Goal: Information Seeking & Learning: Learn about a topic

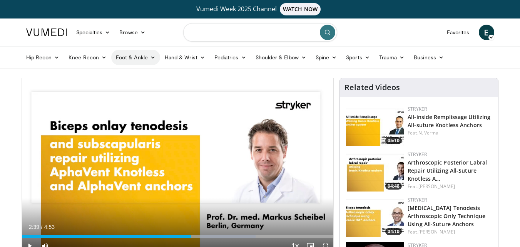
drag, startPoint x: 278, startPoint y: 28, endPoint x: 117, endPoint y: 65, distance: 164.6
click at [117, 65] on header "Specialties Adult & Family Medicine Allergy, [MEDICAL_DATA], Immunology Anesthe…" at bounding box center [260, 43] width 520 height 50
type input "**********"
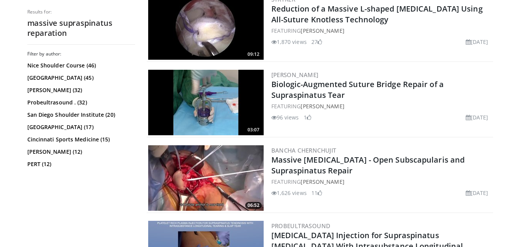
scroll to position [341, 0]
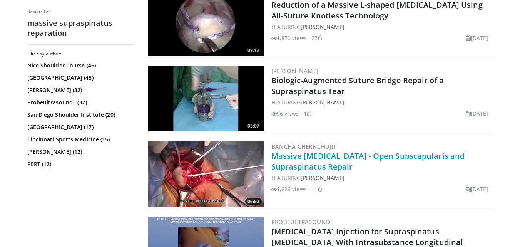
click at [367, 156] on link "Massive Rotator Cuff Repair - Open Subscapularis and Supraspinatus Repair" at bounding box center [368, 161] width 194 height 21
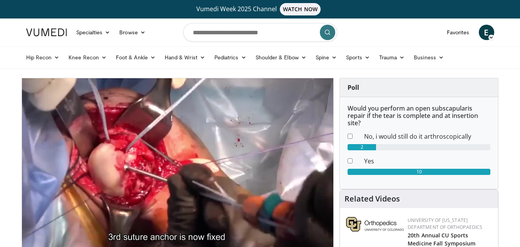
drag, startPoint x: 525, startPoint y: 51, endPoint x: 357, endPoint y: 70, distance: 169.3
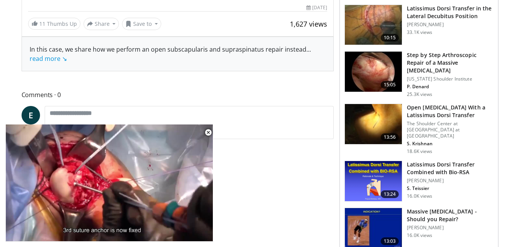
scroll to position [302, 0]
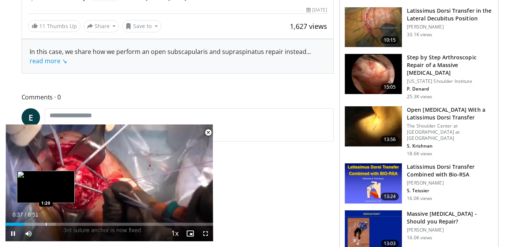
click at [46, 225] on div "Progress Bar" at bounding box center [46, 223] width 1 height 3
click at [38, 225] on div "Progress Bar" at bounding box center [38, 223] width 1 height 3
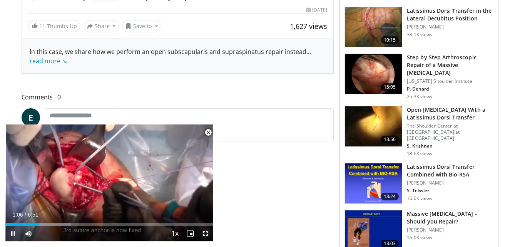
click at [205, 235] on span "Video Player" at bounding box center [205, 233] width 15 height 15
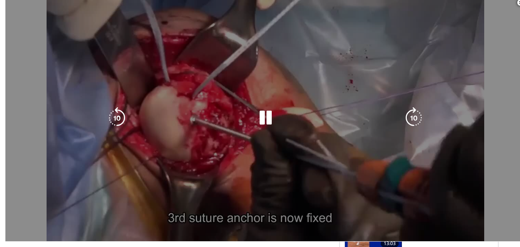
scroll to position [126, 0]
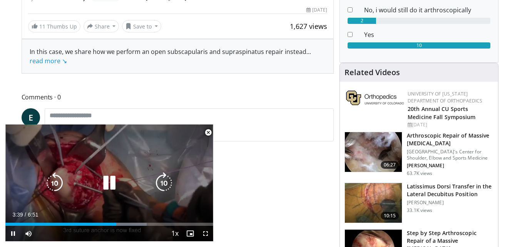
click at [119, 184] on icon "Video Player" at bounding box center [110, 183] width 22 height 22
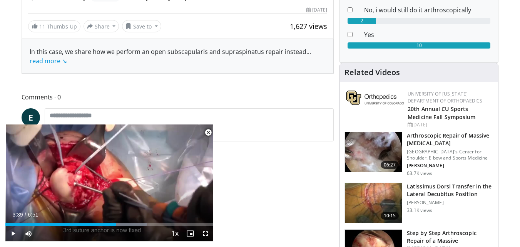
click at [418, 134] on h3 "Arthroscopic Repair of Massive Rotator Cuff Tear" at bounding box center [450, 139] width 87 height 15
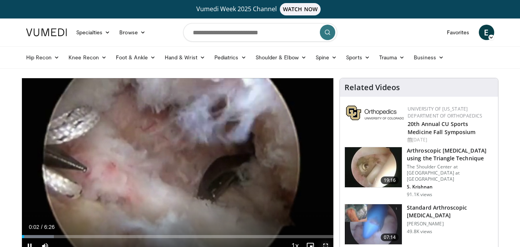
click at [326, 244] on span "Video Player" at bounding box center [325, 245] width 15 height 15
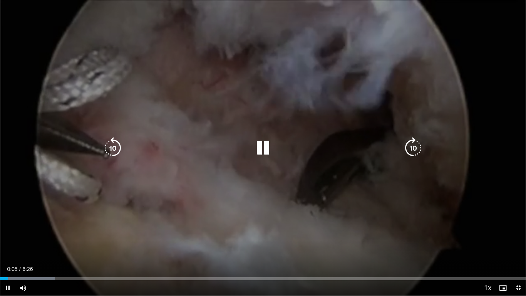
click at [216, 201] on div "10 seconds Tap to unmute" at bounding box center [263, 147] width 526 height 295
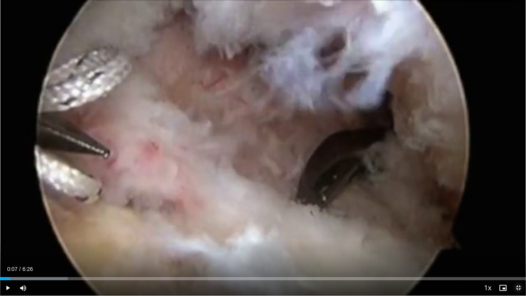
click at [516, 246] on span "Video Player" at bounding box center [517, 287] width 15 height 15
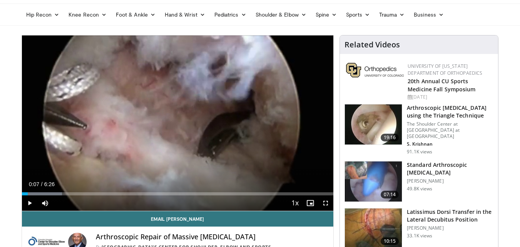
scroll to position [51, 0]
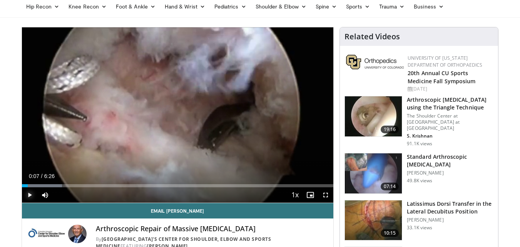
click at [27, 196] on span "Video Player" at bounding box center [29, 194] width 15 height 15
click at [325, 194] on span "Video Player" at bounding box center [325, 194] width 15 height 15
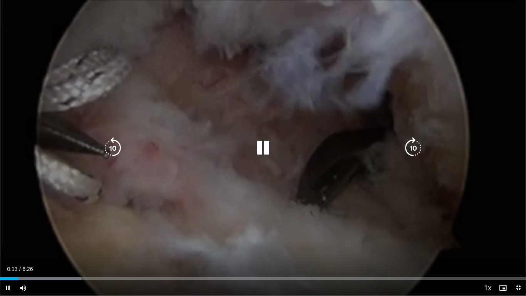
click at [289, 191] on div "10 seconds Tap to unmute" at bounding box center [263, 147] width 526 height 295
click at [467, 191] on div "10 seconds Tap to unmute" at bounding box center [263, 147] width 526 height 295
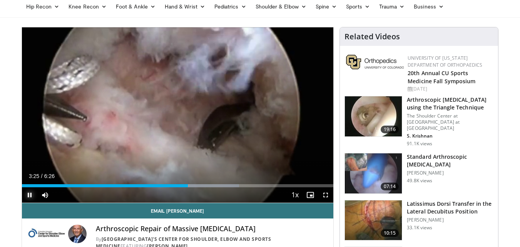
click at [28, 197] on span "Video Player" at bounding box center [29, 194] width 15 height 15
